Goal: Check status

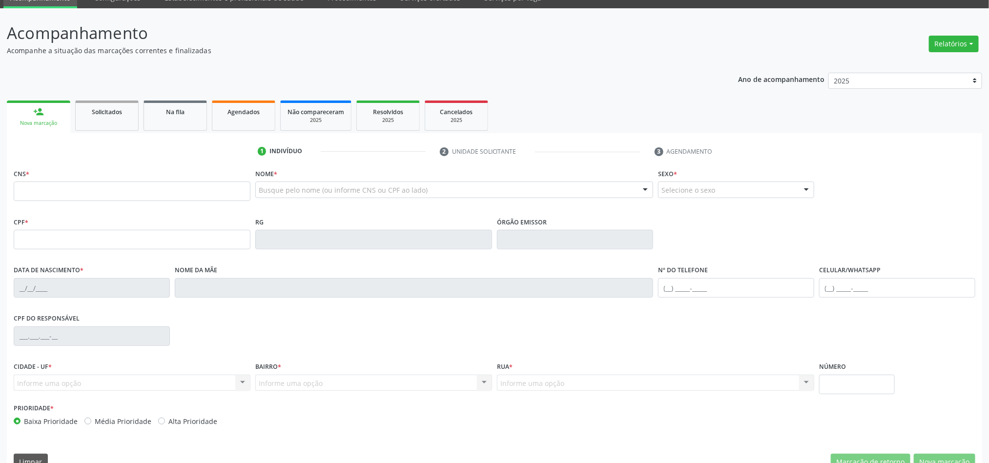
scroll to position [66, 0]
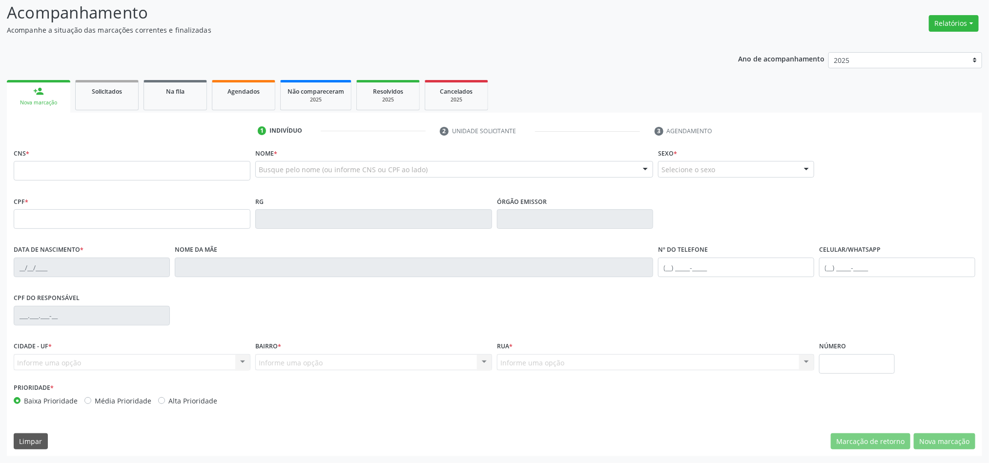
click at [316, 252] on div "Nome da mãe" at bounding box center [414, 260] width 478 height 35
drag, startPoint x: 218, startPoint y: 156, endPoint x: 217, endPoint y: 161, distance: 5.6
click at [218, 156] on div "CNS *" at bounding box center [132, 163] width 237 height 35
click at [204, 182] on fieldset "CNS *" at bounding box center [132, 166] width 237 height 41
click at [173, 227] on input "text" at bounding box center [132, 219] width 237 height 20
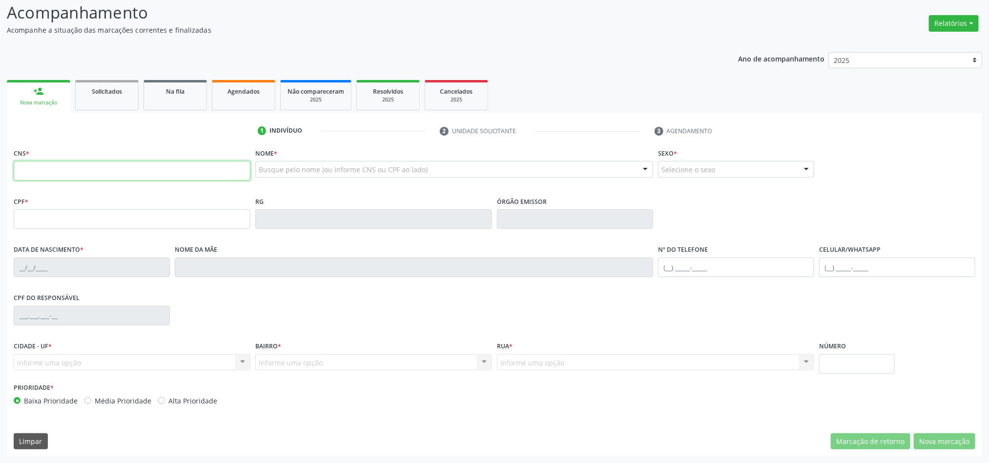
click at [139, 167] on input "text" at bounding box center [132, 171] width 237 height 20
click at [126, 213] on input "text" at bounding box center [132, 219] width 237 height 20
drag, startPoint x: 147, startPoint y: 167, endPoint x: 168, endPoint y: 153, distance: 25.7
click at [147, 167] on input "text" at bounding box center [132, 171] width 237 height 20
click at [331, 28] on p "Acompanhe a situação das marcações correntes e finalizadas" at bounding box center [348, 30] width 683 height 10
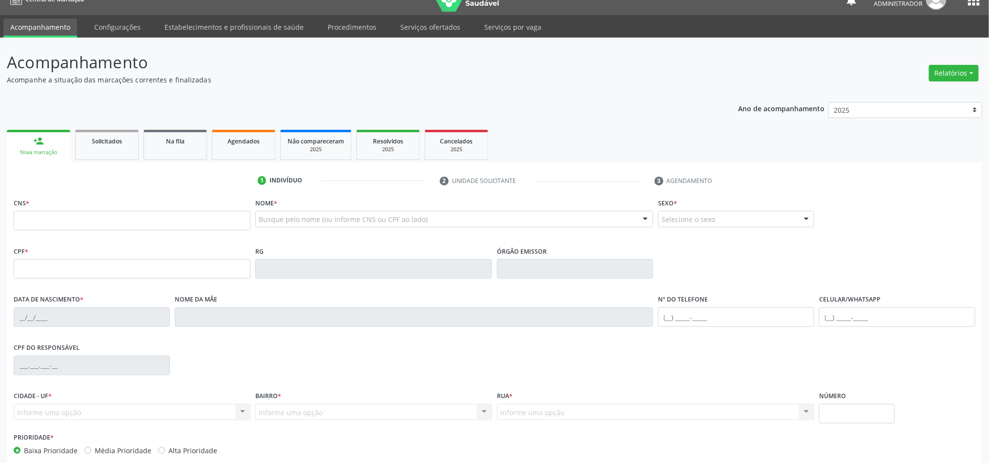
scroll to position [8, 0]
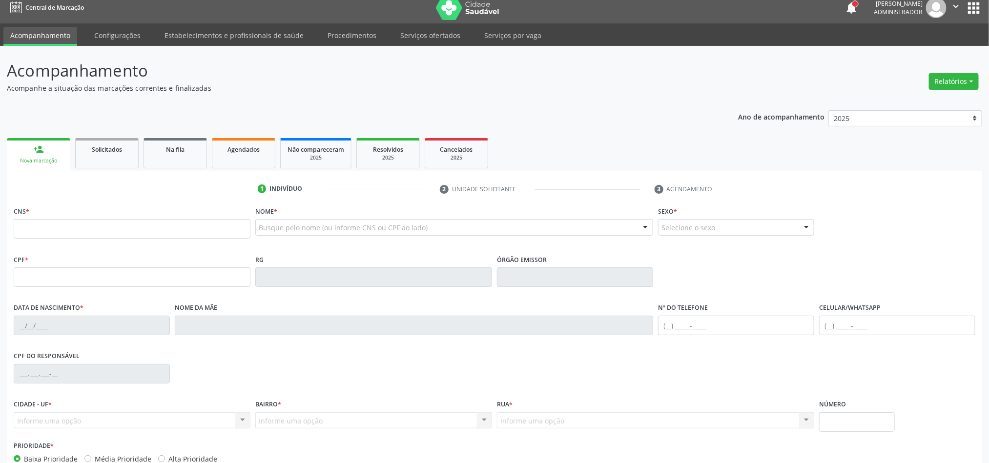
drag, startPoint x: 204, startPoint y: 28, endPoint x: 3, endPoint y: 82, distance: 208.2
click at [0, 81] on div "Acompanhamento Acompanhe a situação das marcações correntes e finalizadas Relat…" at bounding box center [494, 283] width 989 height 475
click at [168, 83] on p "Acompanhe a situação das marcações correntes e finalizadas" at bounding box center [348, 88] width 683 height 10
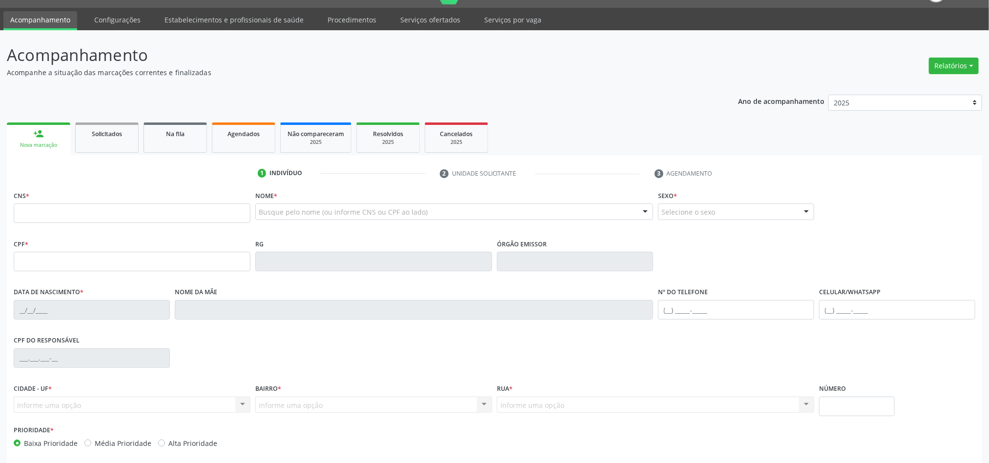
scroll to position [0, 0]
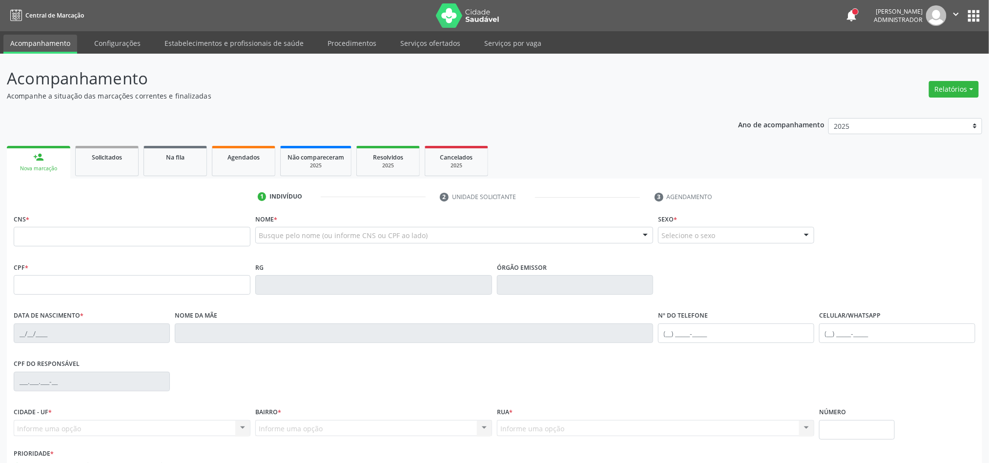
drag, startPoint x: 159, startPoint y: 82, endPoint x: 46, endPoint y: 32, distance: 123.4
click at [16, 76] on p "Acompanhamento" at bounding box center [348, 78] width 683 height 24
